Goal: Navigation & Orientation: Understand site structure

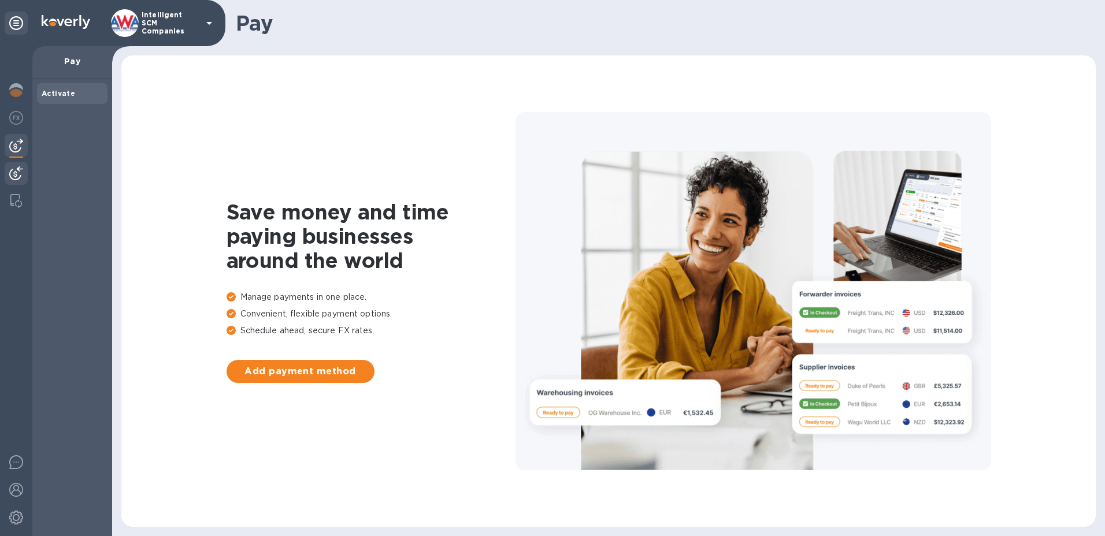
click at [19, 174] on img at bounding box center [16, 173] width 14 height 14
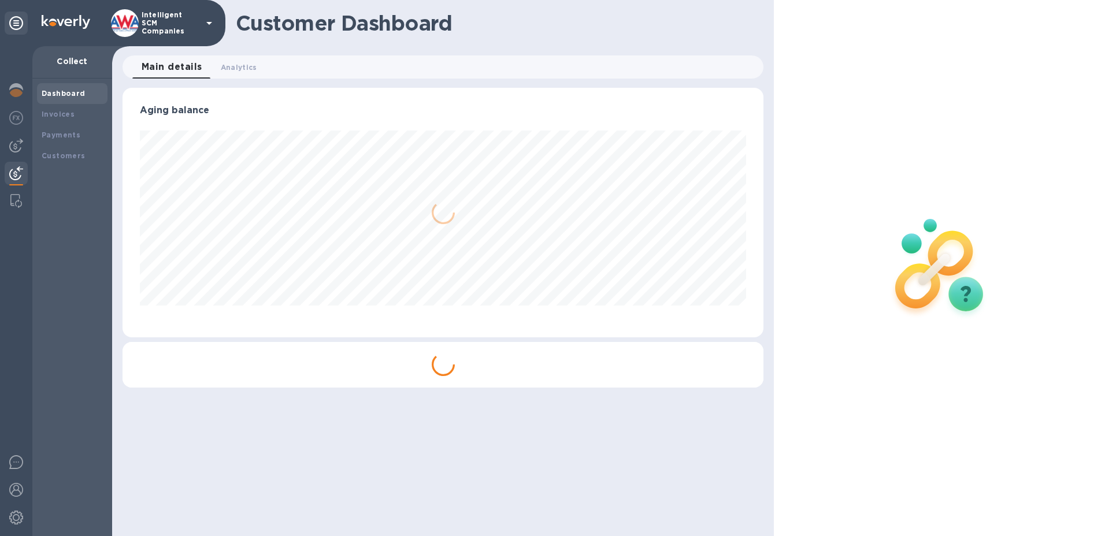
scroll to position [250, 642]
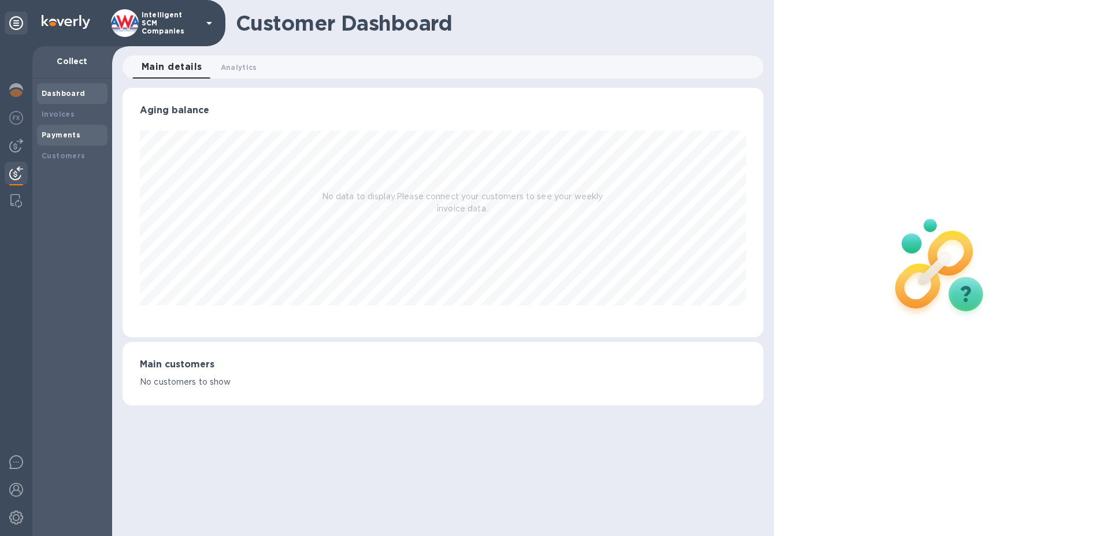
click at [50, 139] on b "Payments" at bounding box center [61, 135] width 39 height 9
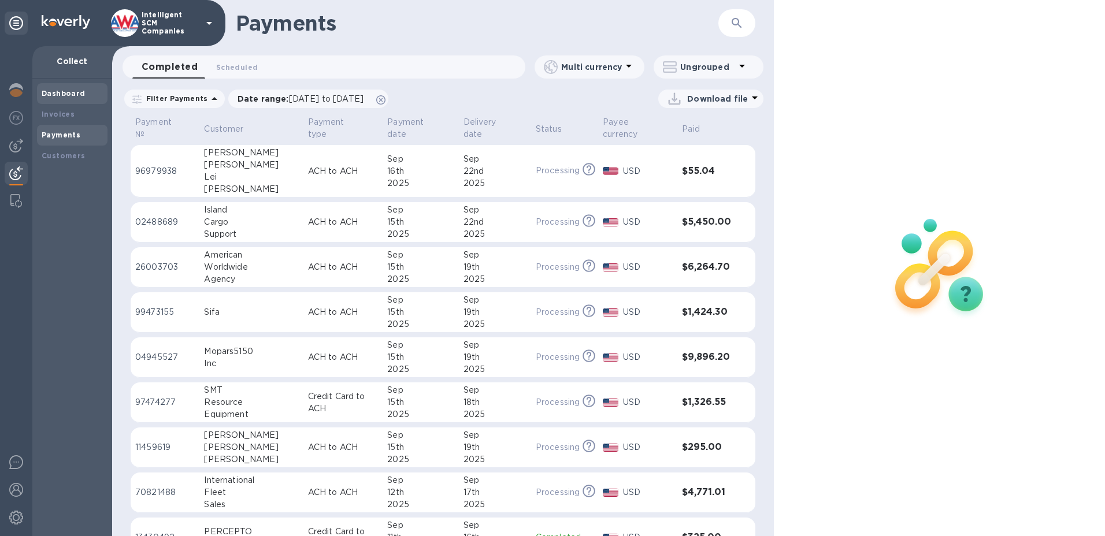
click at [75, 98] on div "Dashboard" at bounding box center [72, 94] width 61 height 12
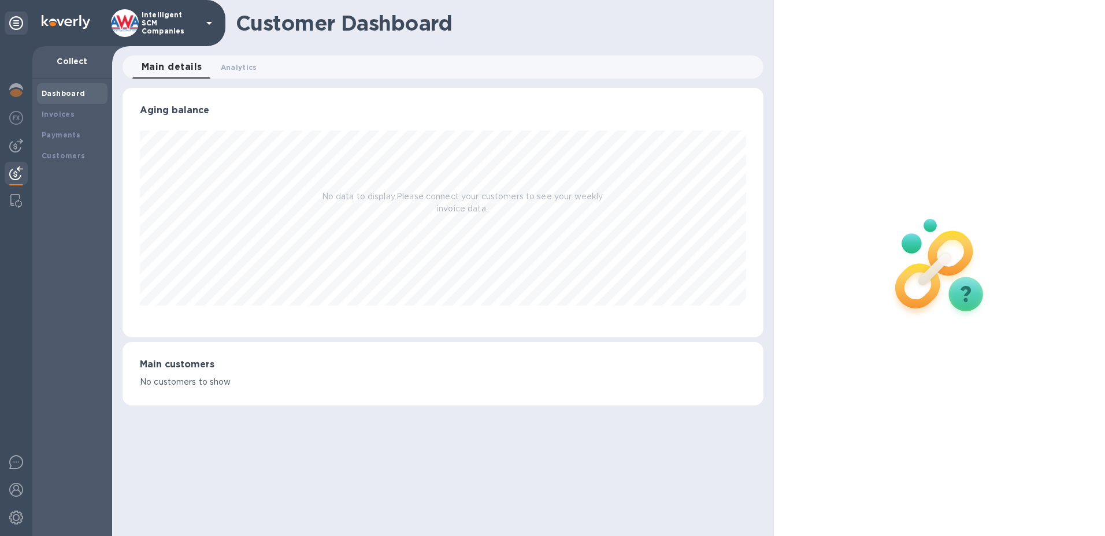
scroll to position [250, 642]
click at [243, 66] on span "Analytics 0" at bounding box center [239, 67] width 36 height 12
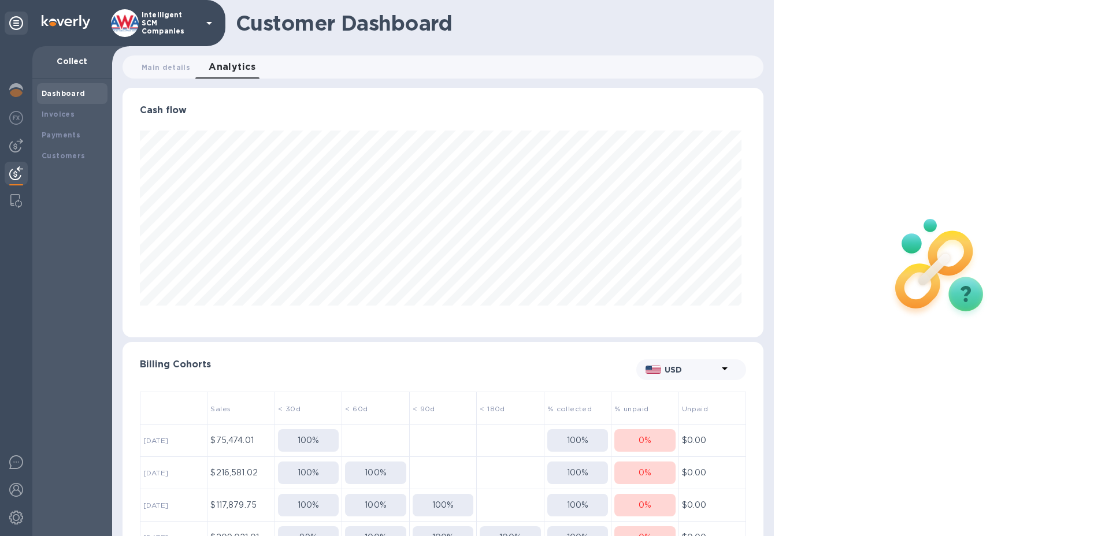
scroll to position [250, 637]
click at [62, 114] on b "Invoices" at bounding box center [58, 114] width 33 height 9
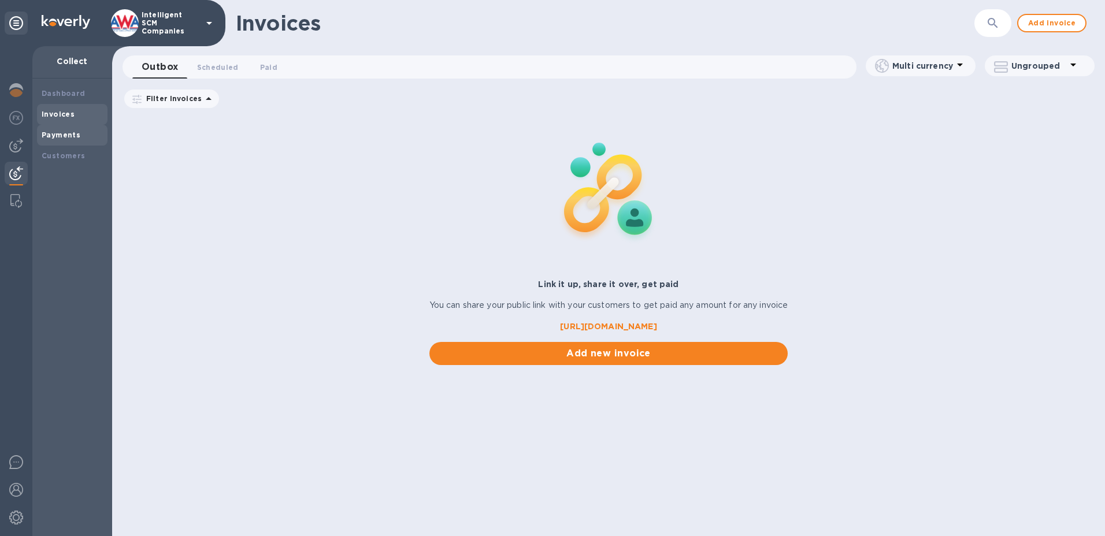
click at [59, 136] on b "Payments" at bounding box center [61, 135] width 39 height 9
